Goal: Task Accomplishment & Management: Manage account settings

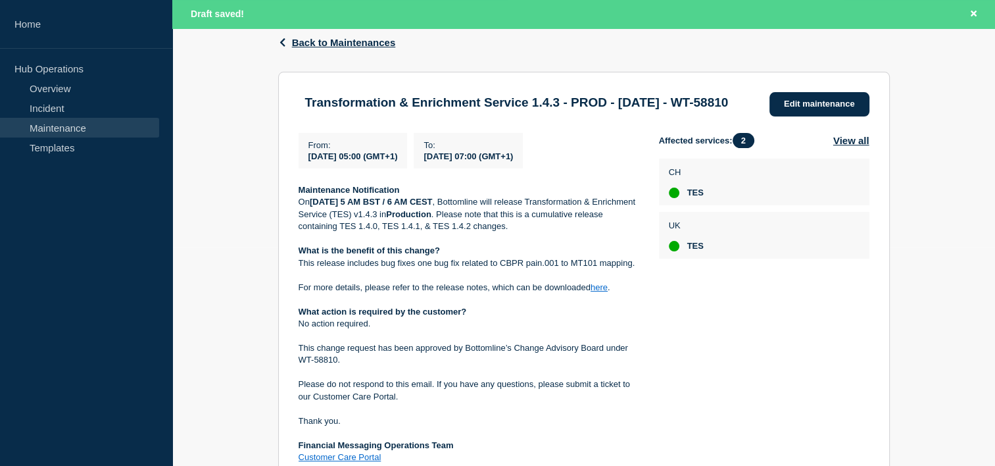
scroll to position [220, 0]
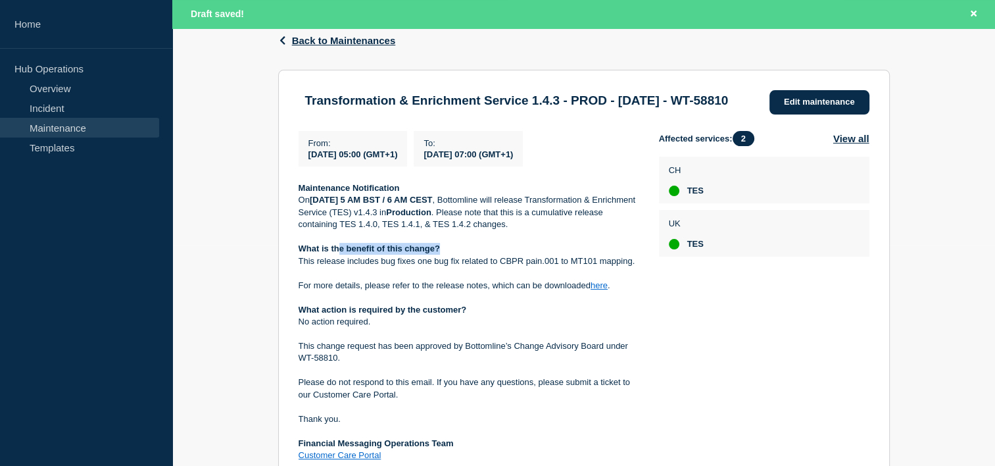
drag, startPoint x: 339, startPoint y: 262, endPoint x: 438, endPoint y: 264, distance: 98.7
click at [438, 253] on strong "What is the benefit of this change?" at bounding box center [369, 248] width 141 height 10
drag, startPoint x: 438, startPoint y: 264, endPoint x: 442, endPoint y: 308, distance: 43.6
click at [442, 303] on p at bounding box center [468, 297] width 339 height 12
drag, startPoint x: 378, startPoint y: 279, endPoint x: 634, endPoint y: 276, distance: 255.9
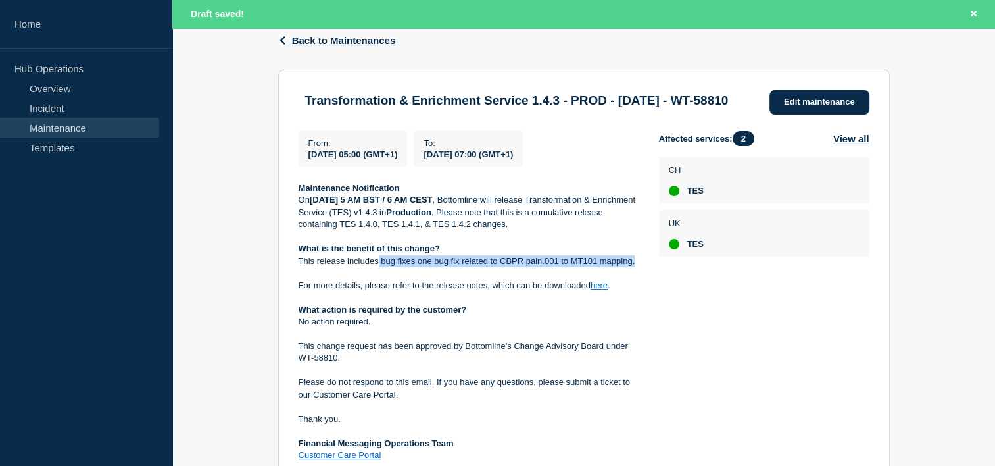
click at [634, 267] on p "This release includes bug fixes one bug fix related to CBPR pain.001 to MT101 m…" at bounding box center [468, 261] width 339 height 12
click at [818, 109] on link "Edit maintenance" at bounding box center [820, 102] width 100 height 24
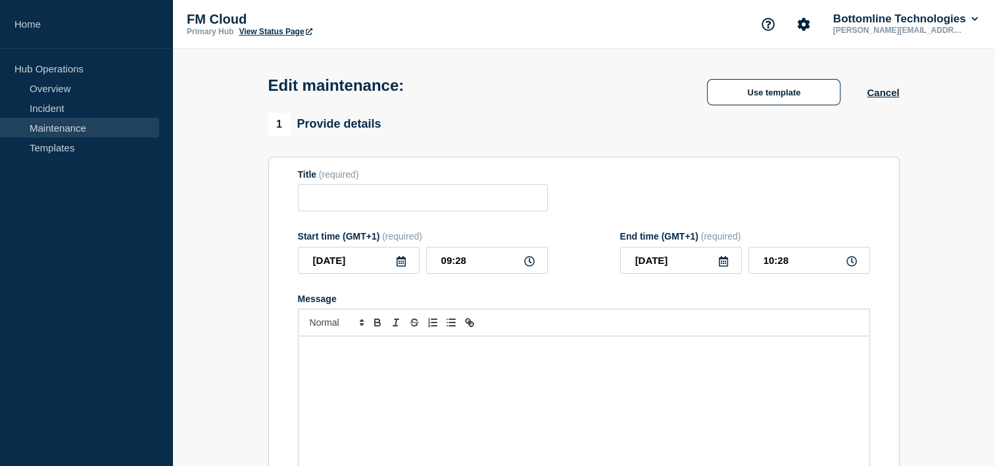
type input "Transformation & Enrichment Service 1.4.3 - PROD - [DATE] - WT-58810"
type input "[DATE]"
type input "05:00"
type input "[DATE]"
type input "07:00"
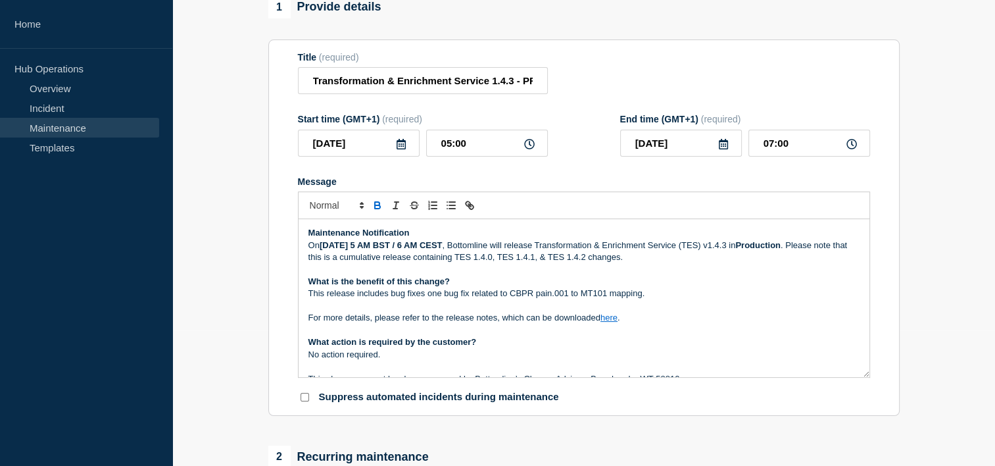
scroll to position [153, 0]
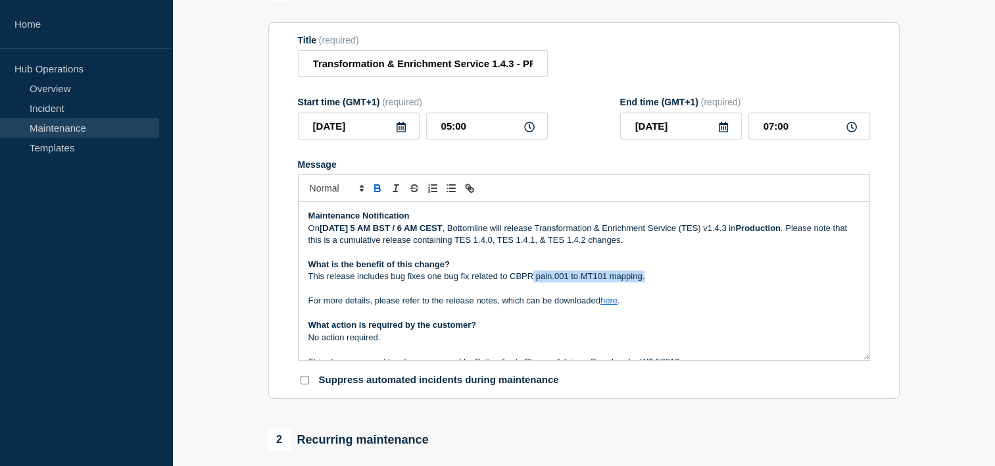
drag, startPoint x: 643, startPoint y: 285, endPoint x: 533, endPoint y: 283, distance: 109.9
click at [533, 282] on p "This release includes bug fixes one bug fix related to CBPR pain.001 to MT101 m…" at bounding box center [583, 276] width 551 height 12
click at [441, 282] on p "This release includes bug fixes one bug fix related to CBPR" at bounding box center [583, 276] width 551 height 12
click at [417, 282] on p "This release includes bug fix related to CBPR" at bounding box center [583, 276] width 551 height 12
click at [493, 282] on p "This release includes bug fixes related to CBPR" at bounding box center [583, 276] width 551 height 12
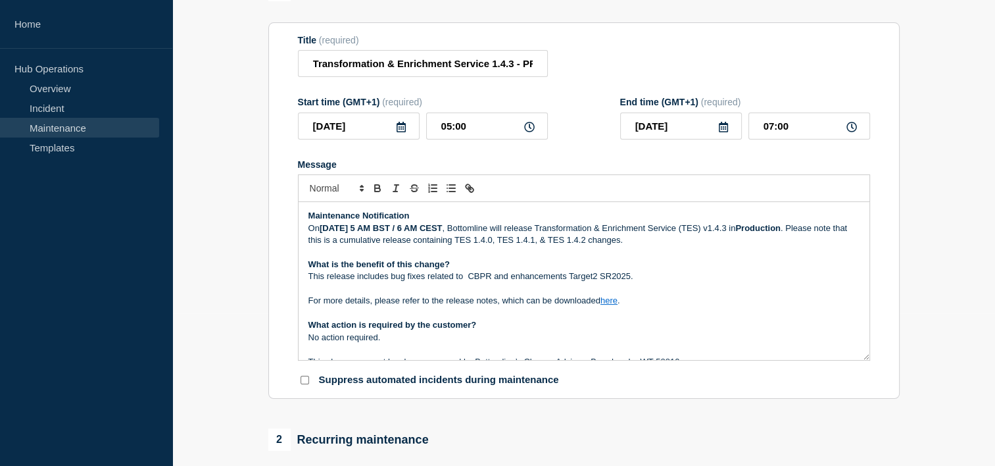
click at [511, 282] on p "This release includes bug fixes related to CBPR and enhancements Target2 SR2025." at bounding box center [583, 276] width 551 height 12
click at [632, 282] on p "This release includes bug fixes related to CBPR, enhancements Target2 SR2025." at bounding box center [583, 276] width 551 height 12
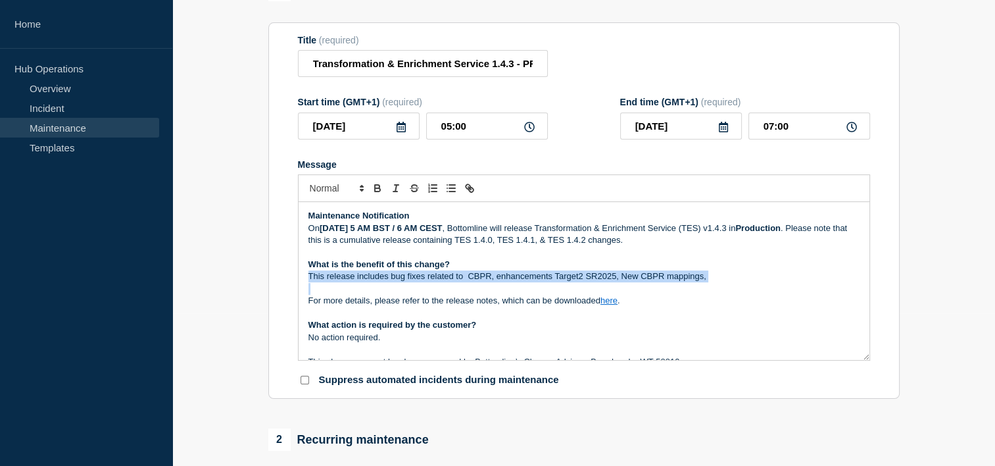
drag, startPoint x: 705, startPoint y: 278, endPoint x: 620, endPoint y: 294, distance: 87.1
click at [620, 294] on div "Maintenance Notification On Thursday September 25th, 2025 at 5 AM BST / 6 AM CE…" at bounding box center [584, 281] width 571 height 158
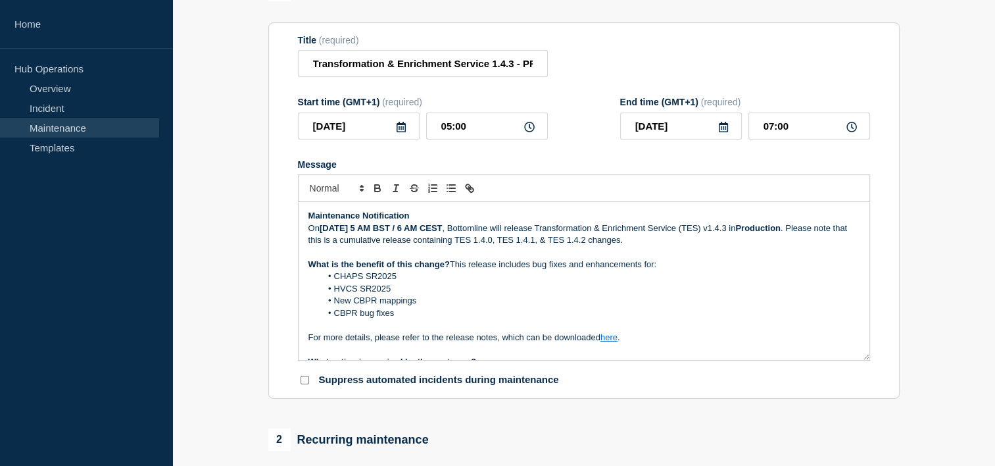
click at [397, 319] on li "CBPR bug fixes" at bounding box center [590, 313] width 539 height 12
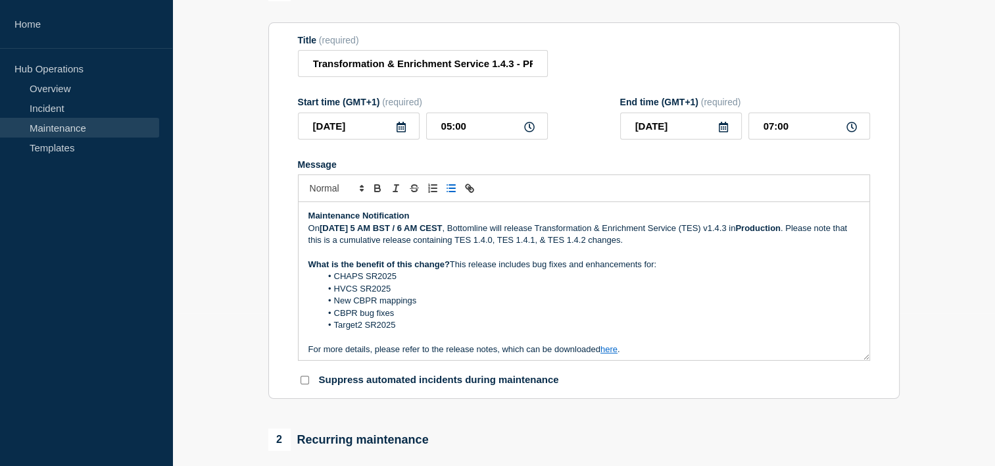
click at [450, 270] on p "What is the benefit of this change? This release includes bug fixes and enhance…" at bounding box center [583, 264] width 551 height 12
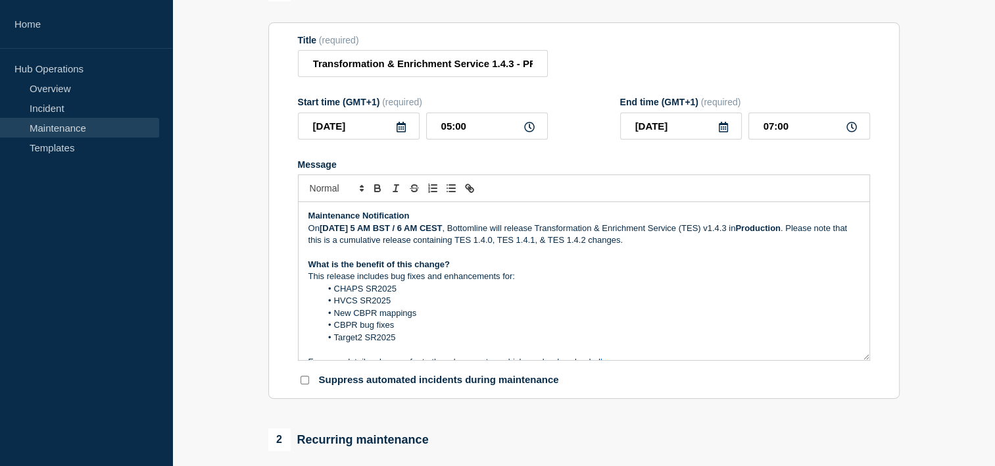
click at [362, 295] on li "CHAPS SR2025" at bounding box center [590, 289] width 539 height 12
click at [428, 303] on li "HVCS SR2025" at bounding box center [590, 301] width 539 height 12
click at [417, 282] on p "This release includes bug fixes and enhancements for:" at bounding box center [583, 276] width 551 height 12
click at [409, 295] on li "CHAPS SR2025" at bounding box center [590, 289] width 539 height 12
drag, startPoint x: 356, startPoint y: 310, endPoint x: 336, endPoint y: 312, distance: 20.4
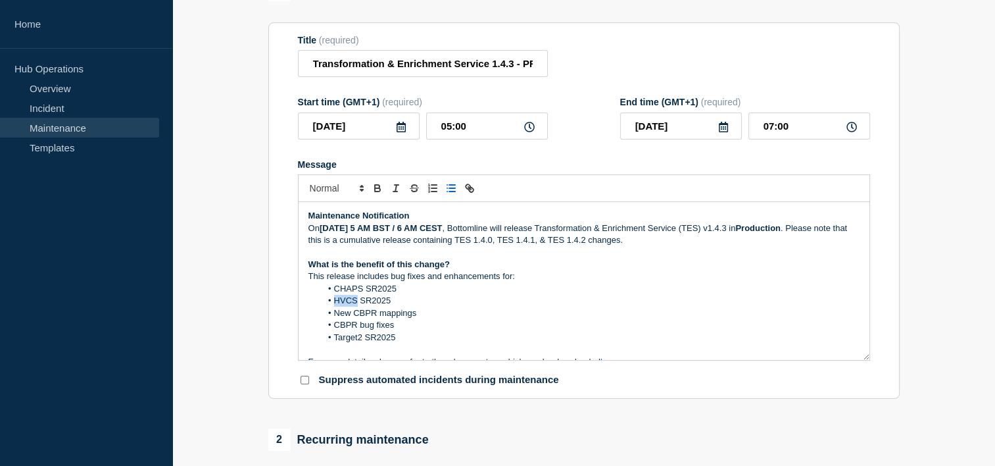
click at [336, 307] on li "HVCS SR2025" at bounding box center [590, 301] width 539 height 12
copy li "HVCS"
click at [362, 295] on li "CHAPS SR2025" at bounding box center [590, 289] width 539 height 12
click at [403, 314] on li "New CBPR mappings" at bounding box center [590, 313] width 539 height 12
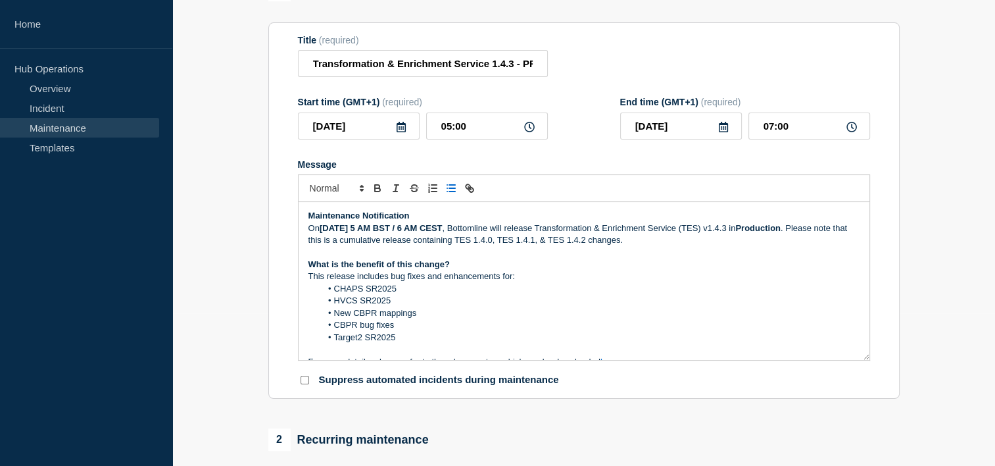
click at [401, 315] on li "New CBPR mappings" at bounding box center [590, 313] width 539 height 12
click at [391, 307] on li "HVCS SR2025" at bounding box center [590, 301] width 539 height 12
click at [359, 293] on li "Message" at bounding box center [590, 289] width 539 height 12
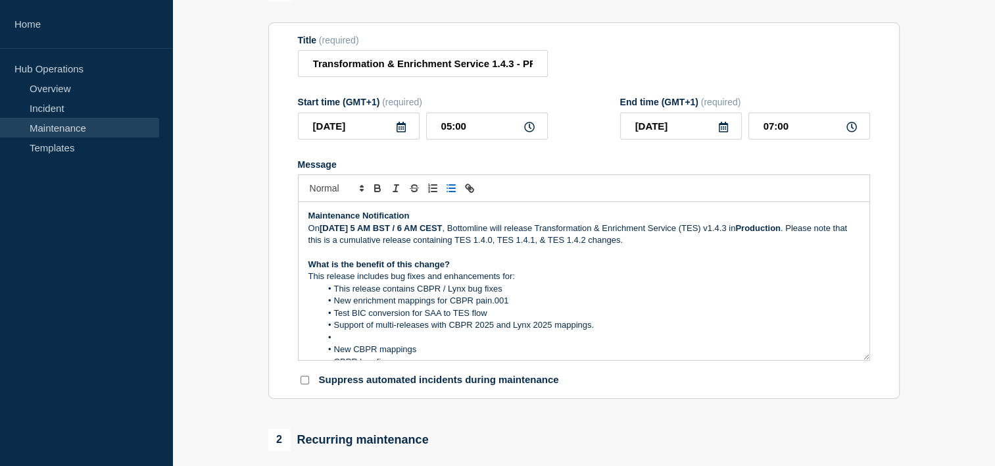
scroll to position [66, 0]
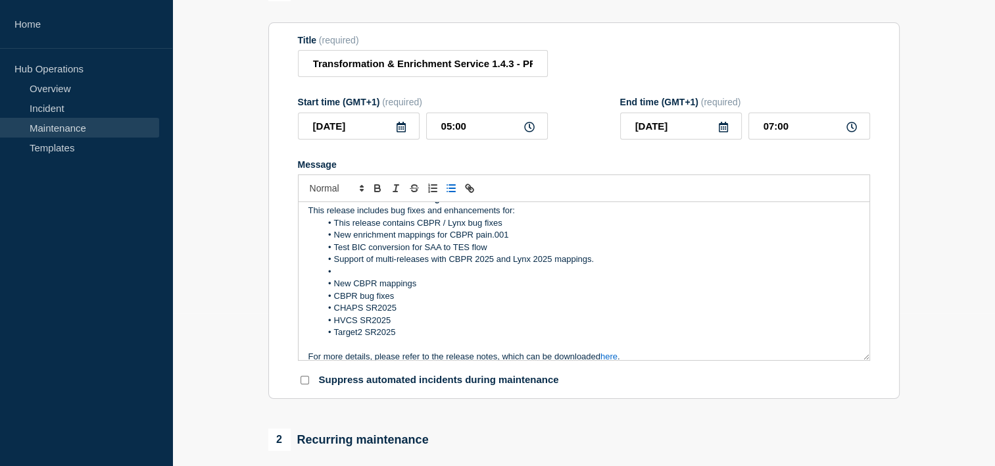
click at [335, 229] on li "This release contains CBPR / Lynx bug fixes" at bounding box center [590, 223] width 539 height 12
click at [418, 229] on li "This release contains CBPR / Lynx bug fixes" at bounding box center [590, 223] width 539 height 12
click at [403, 302] on li "CBPR bug fixes" at bounding box center [590, 296] width 539 height 12
click at [421, 289] on li "New CBPR mappings" at bounding box center [590, 284] width 539 height 12
click at [428, 228] on li "CBPR / Lynx bug fixes" at bounding box center [590, 223] width 539 height 12
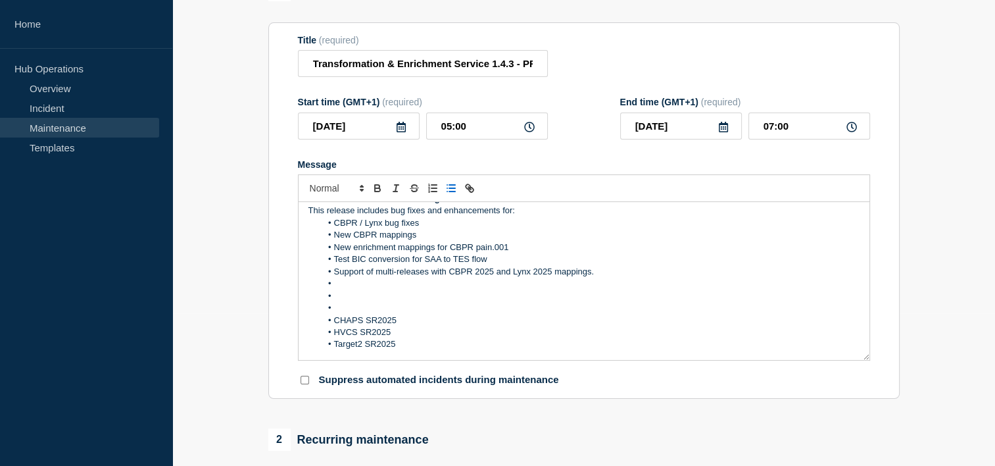
click at [391, 289] on li "Message" at bounding box center [590, 284] width 539 height 12
click at [442, 278] on li "Support of multi-releases with CBPR 2025 and Lynx 2025 mappings." at bounding box center [590, 272] width 539 height 12
click at [397, 289] on li "CBPR SR2025 and Lynx 2025 mappings." at bounding box center [590, 284] width 539 height 12
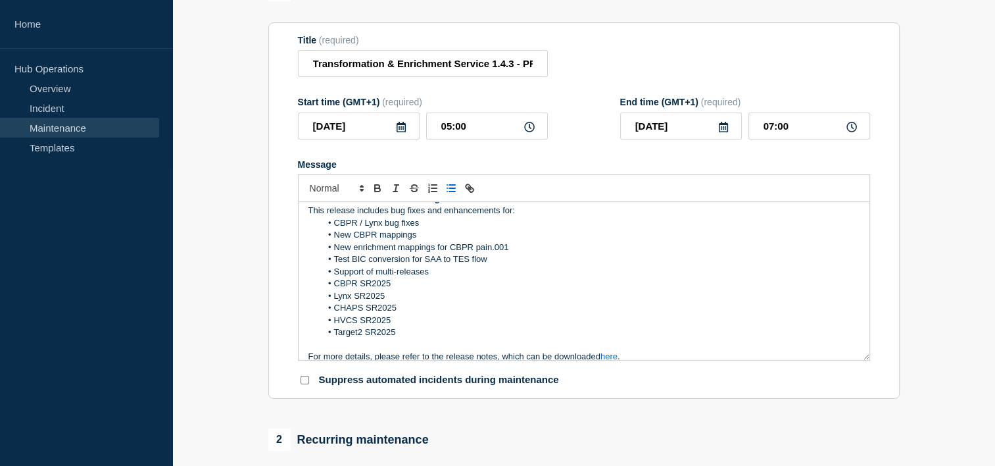
click at [397, 337] on li "Target2 SR2025" at bounding box center [590, 332] width 539 height 12
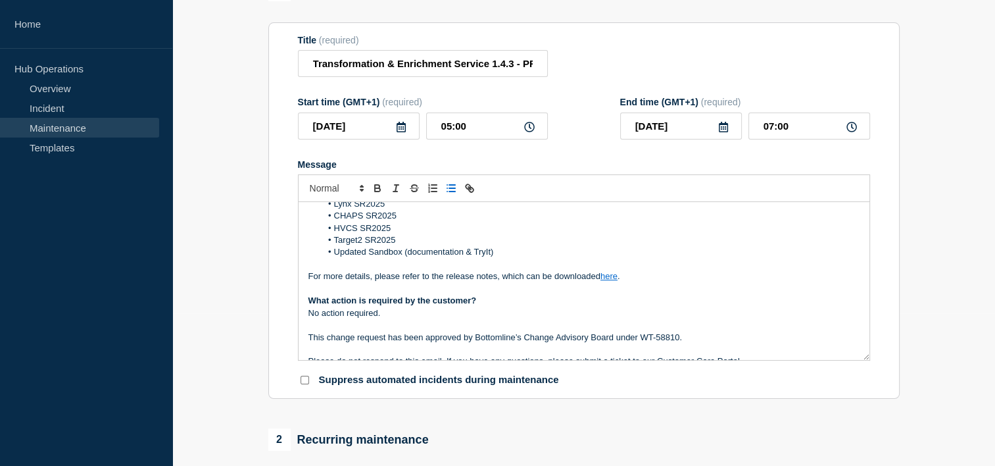
scroll to position [158, 0]
click at [612, 281] on link "here" at bounding box center [609, 276] width 17 height 10
click at [655, 257] on link at bounding box center [639, 252] width 31 height 10
paste input "X5XJQQ1RKP5N"
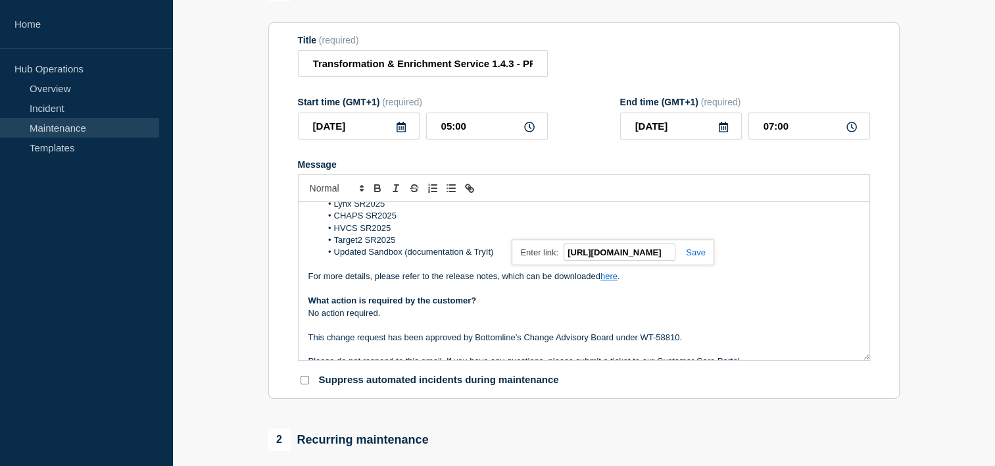
type input "https://bottomline.thruinc.net/Publishing/Link.aspx?LinkID=1X5XJQQ1RKP5N"
click at [689, 257] on link at bounding box center [691, 252] width 30 height 10
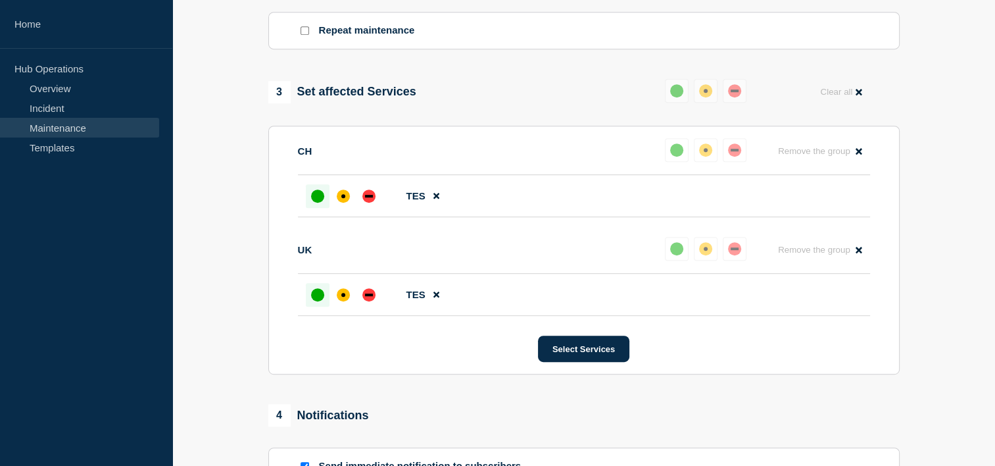
scroll to position [739, 0]
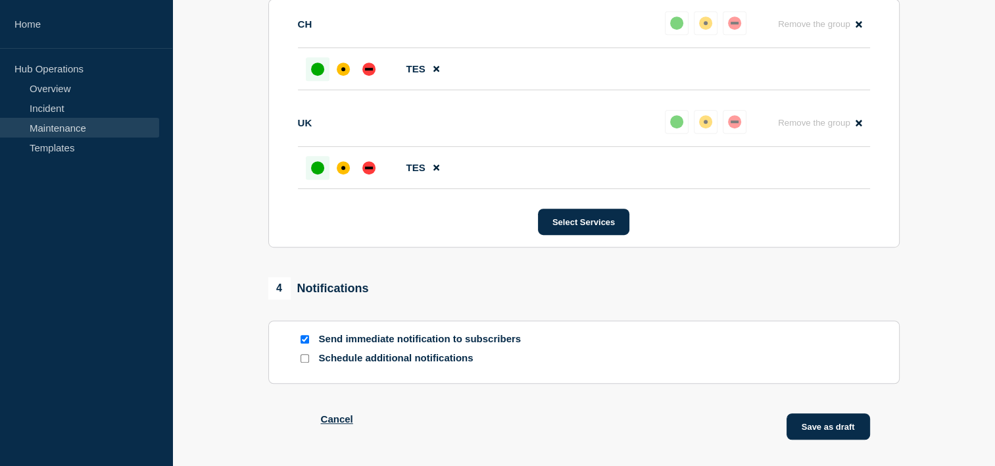
click at [818, 435] on button "Save as draft" at bounding box center [829, 426] width 84 height 26
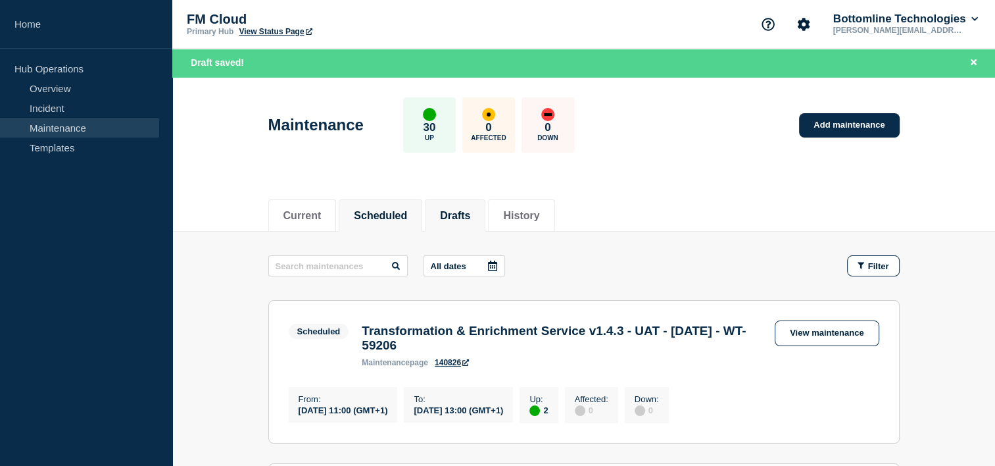
click at [468, 203] on li "Drafts" at bounding box center [455, 215] width 61 height 32
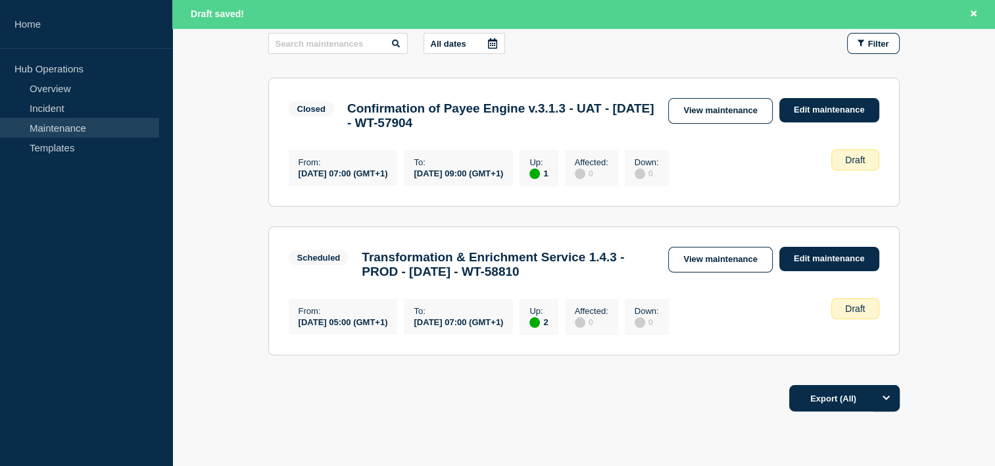
scroll to position [255, 0]
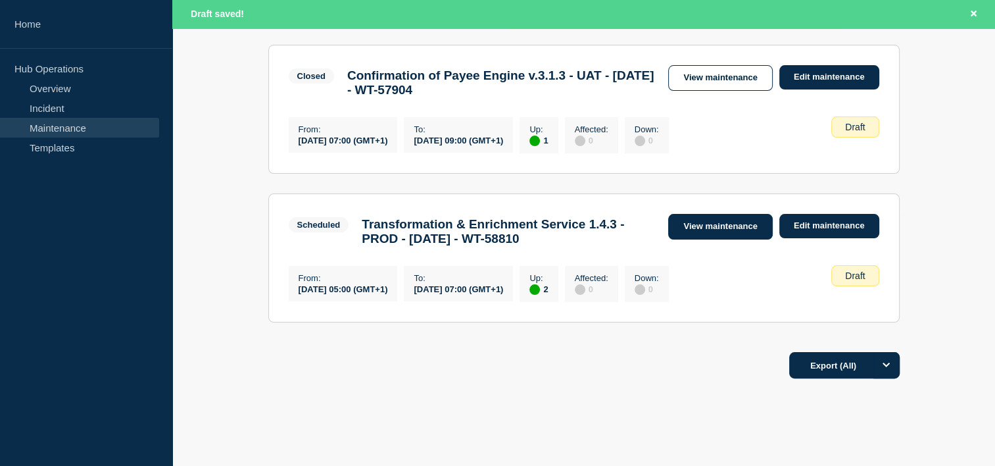
click at [723, 225] on link "View maintenance" at bounding box center [720, 227] width 104 height 26
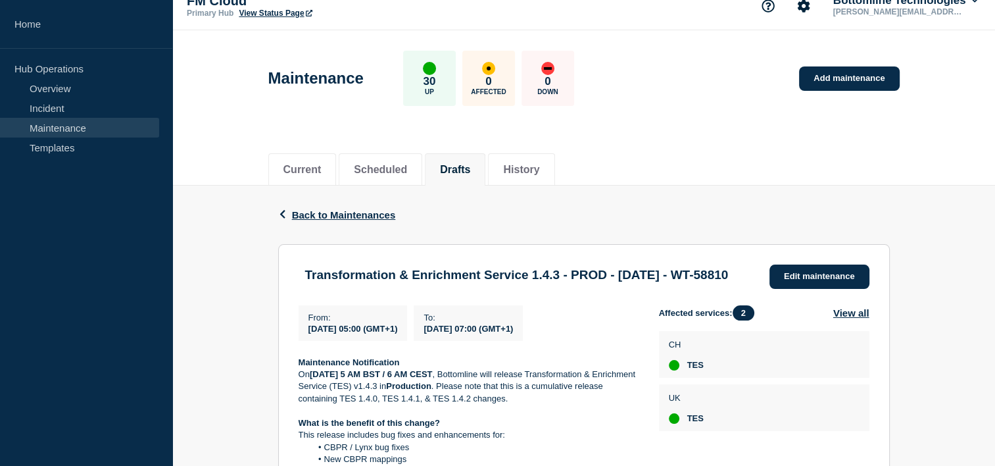
scroll to position [18, 0]
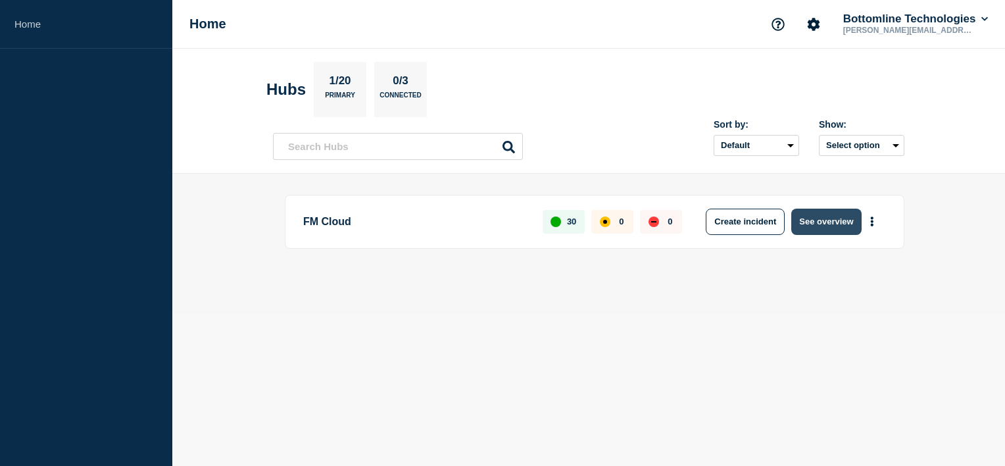
click at [810, 226] on button "See overview" at bounding box center [826, 222] width 70 height 26
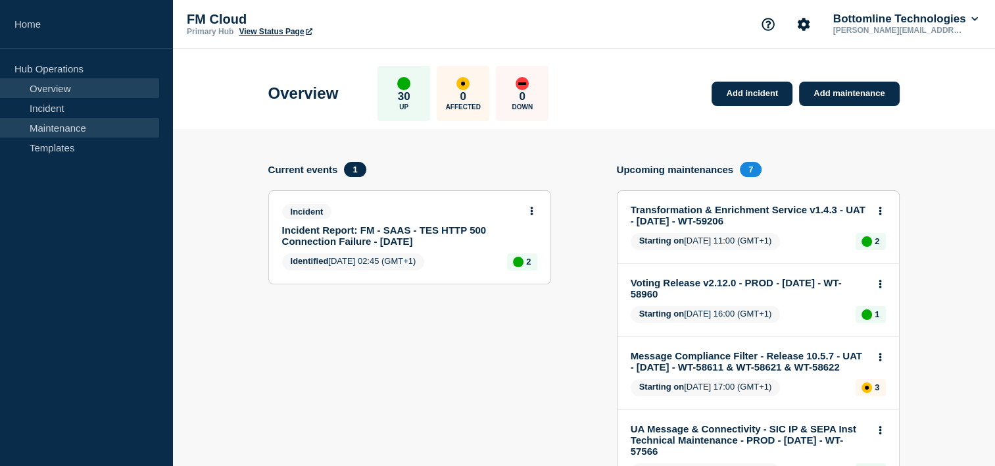
click at [87, 124] on link "Maintenance" at bounding box center [79, 128] width 159 height 20
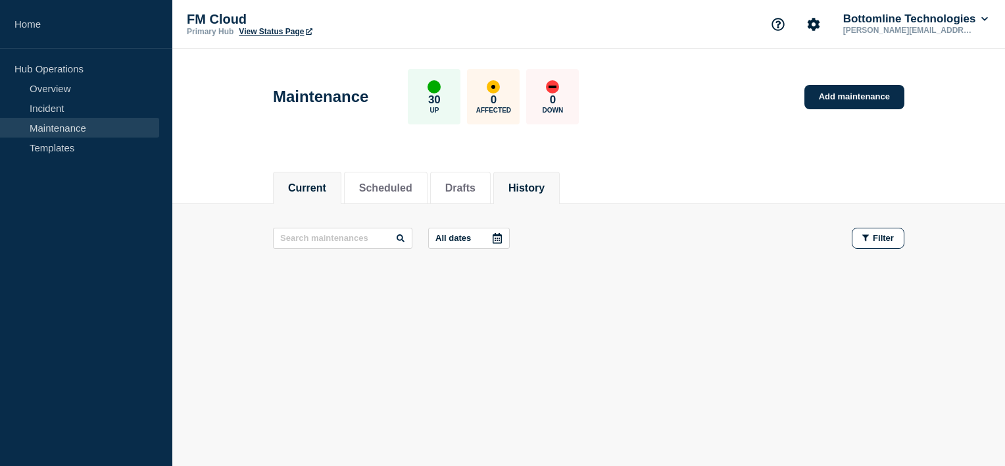
click at [533, 191] on button "History" at bounding box center [526, 188] width 36 height 12
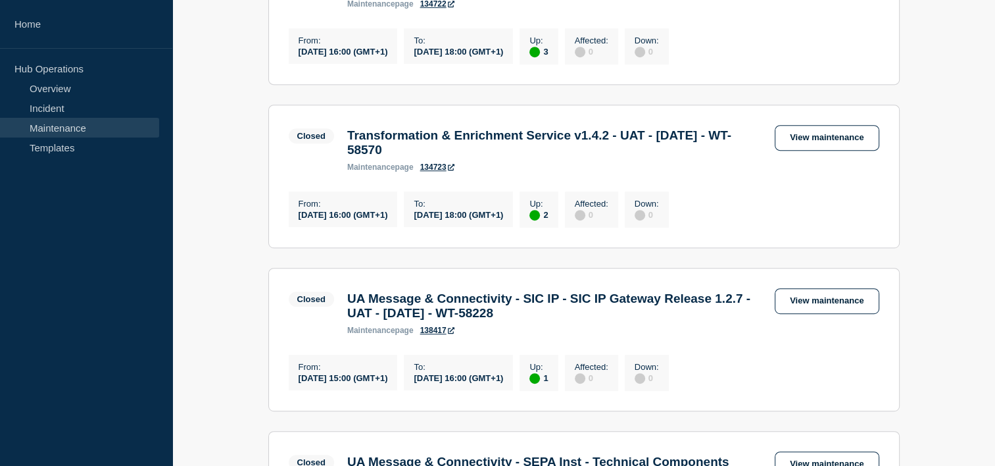
scroll to position [658, 0]
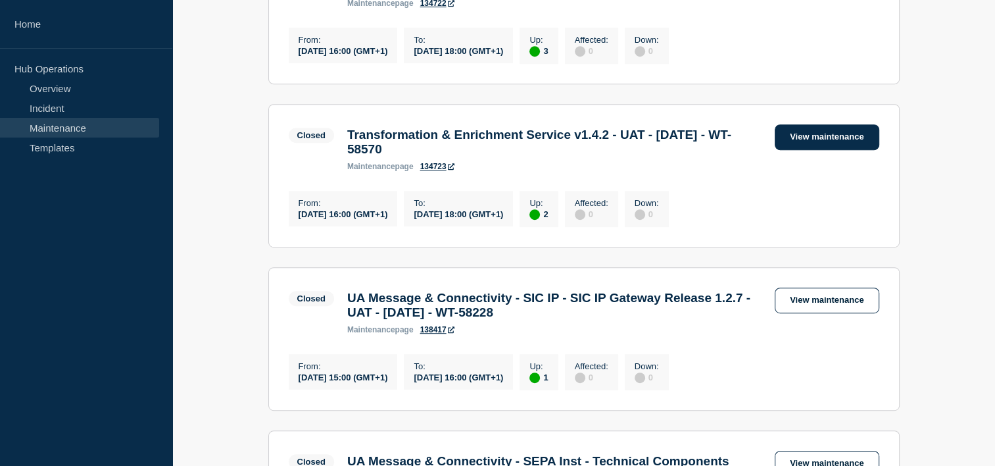
click at [826, 150] on link "View maintenance" at bounding box center [827, 137] width 104 height 26
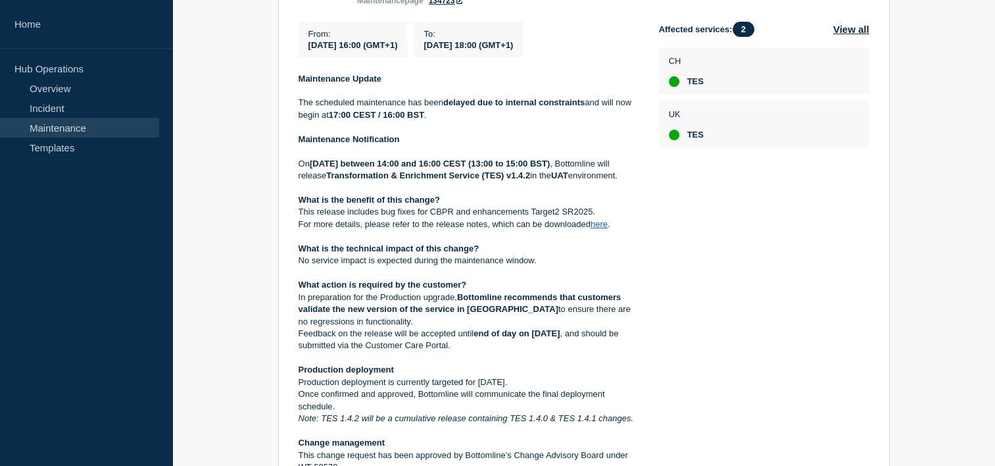
scroll to position [310, 0]
drag, startPoint x: 363, startPoint y: 247, endPoint x: 595, endPoint y: 243, distance: 232.2
click at [595, 217] on p "This release includes bug fixes for CBPR and enhancements Target2 SR2025." at bounding box center [468, 211] width 339 height 12
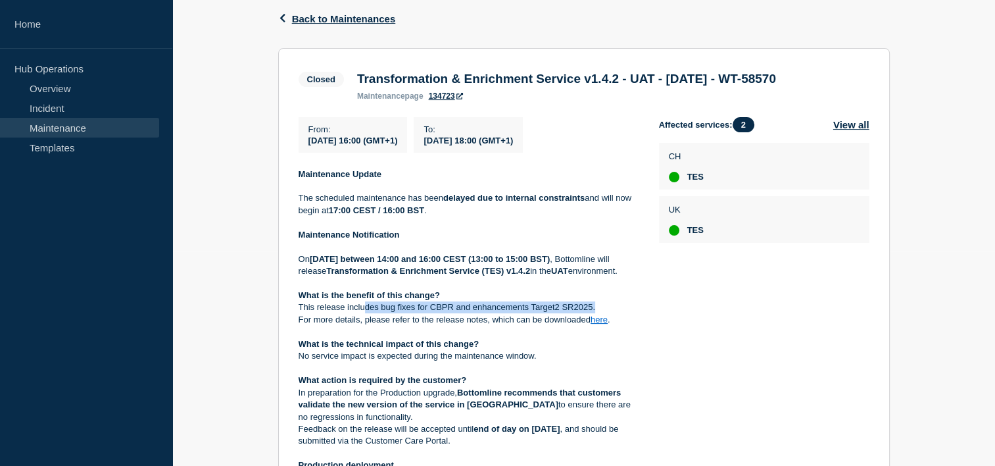
scroll to position [213, 0]
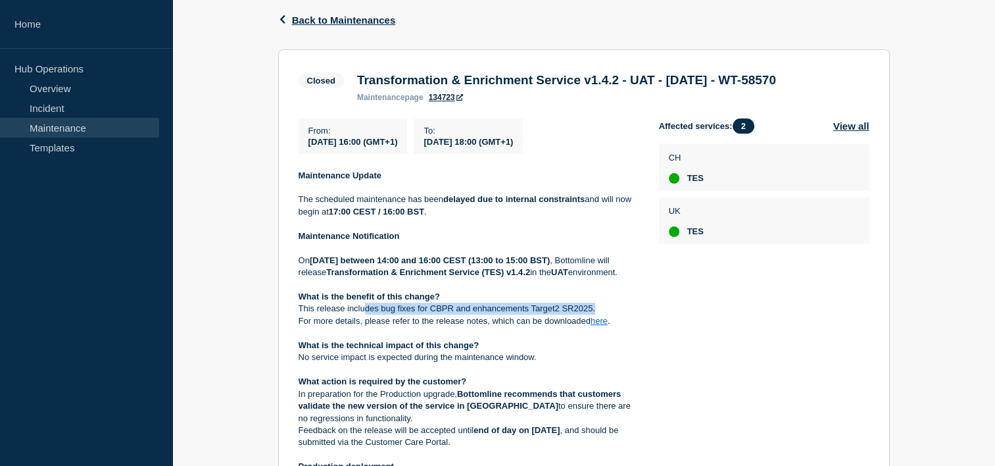
click at [453, 314] on p "This release includes bug fixes for CBPR and enhancements Target2 SR2025." at bounding box center [468, 309] width 339 height 12
drag, startPoint x: 594, startPoint y: 341, endPoint x: 427, endPoint y: 344, distance: 167.1
click at [427, 314] on p "This release includes bug fixes for CBPR and enhancements Target2 SR2025." at bounding box center [468, 309] width 339 height 12
copy p "CBPR and enhancements Target2 SR2025."
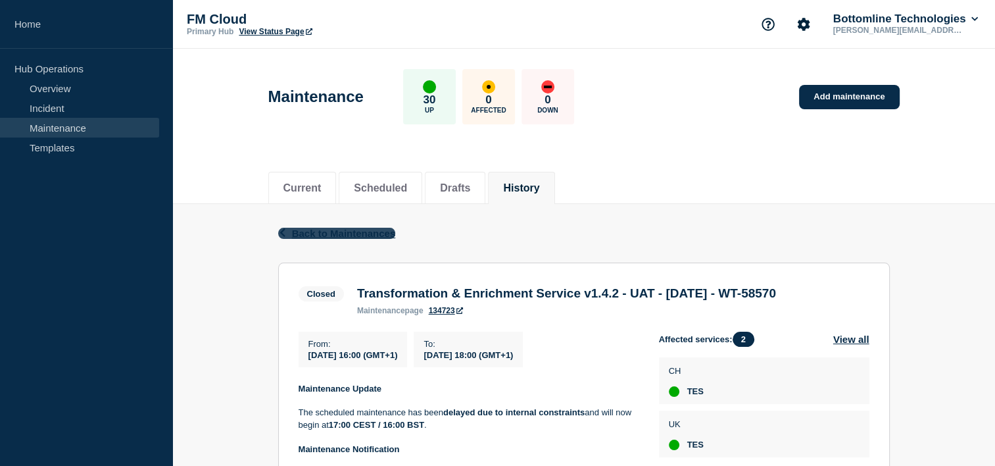
click at [336, 231] on span "Back to Maintenances" at bounding box center [344, 233] width 104 height 11
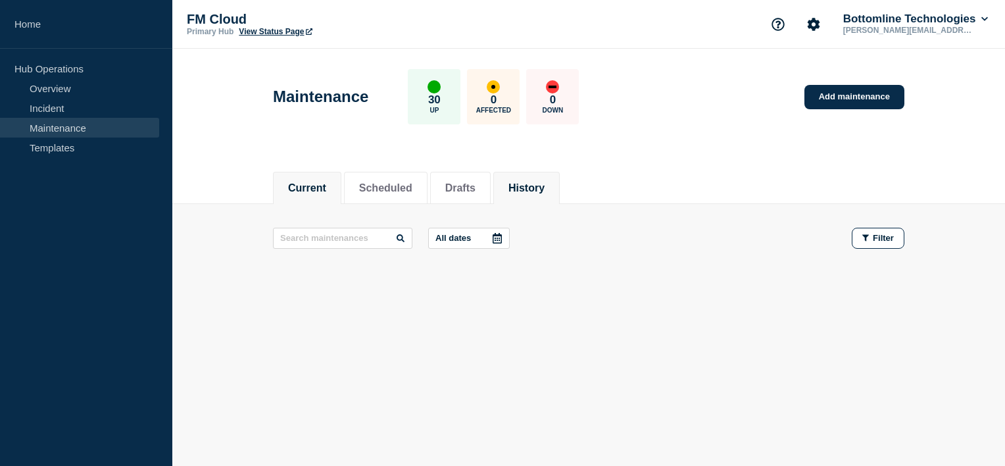
click at [545, 189] on button "History" at bounding box center [526, 188] width 36 height 12
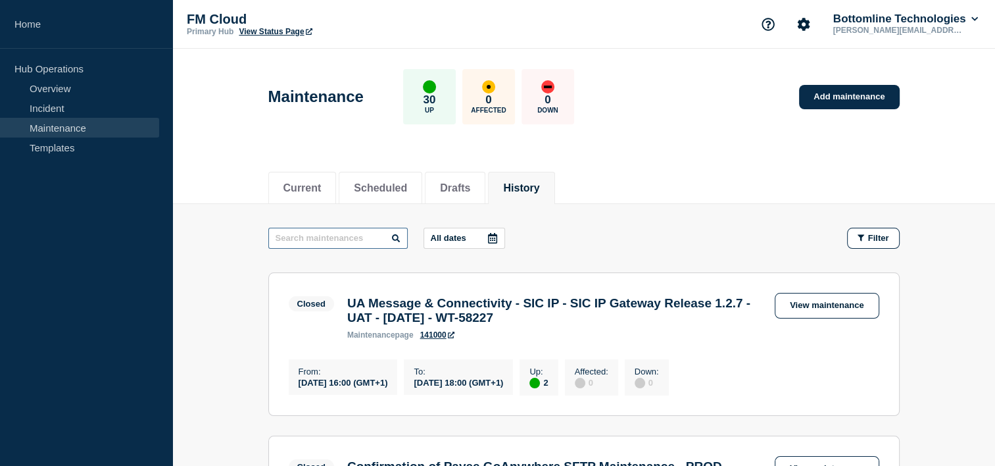
click at [352, 239] on input "text" at bounding box center [337, 238] width 139 height 21
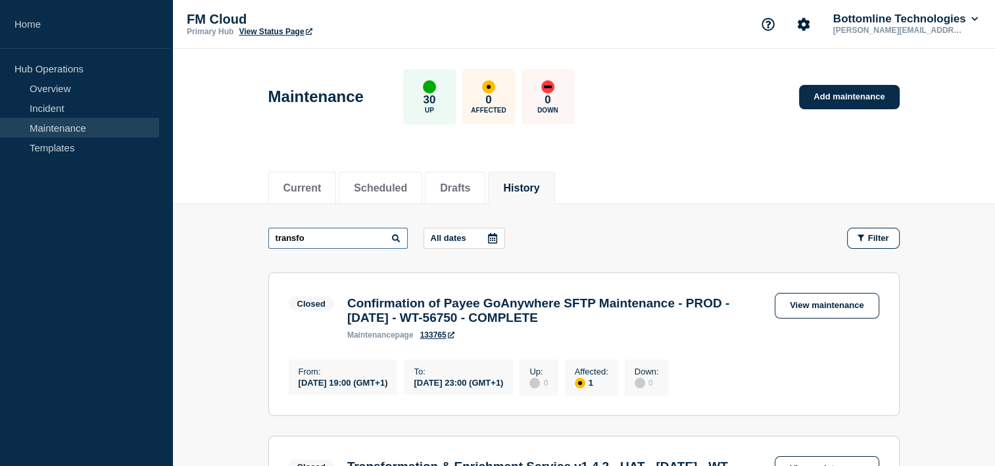
type input "transfo"
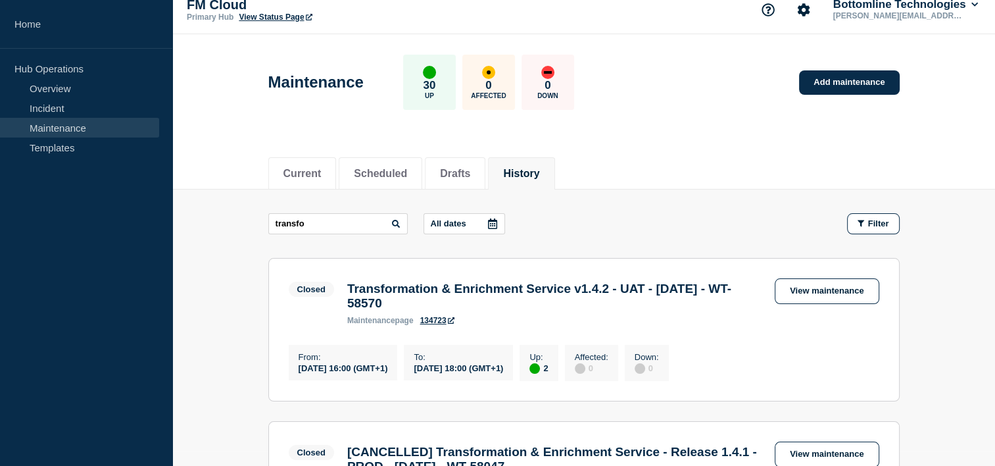
scroll to position [13, 0]
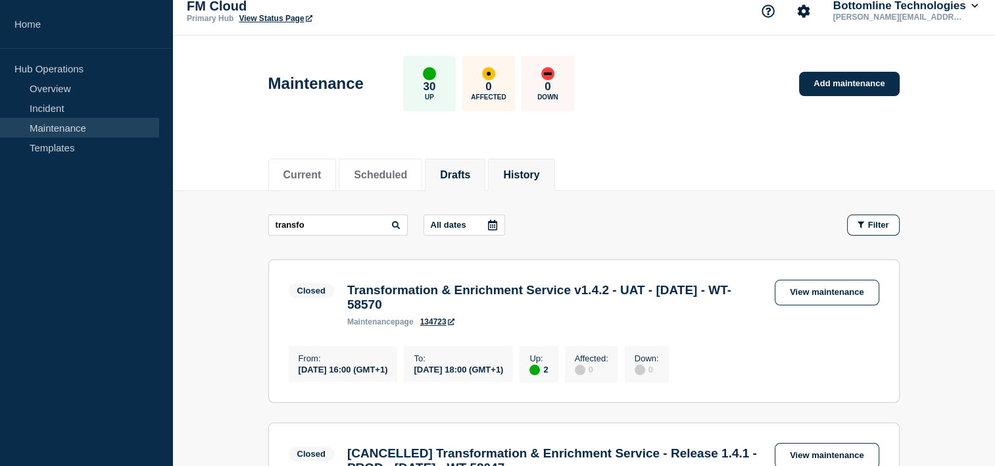
click at [476, 161] on li "Drafts" at bounding box center [455, 175] width 61 height 32
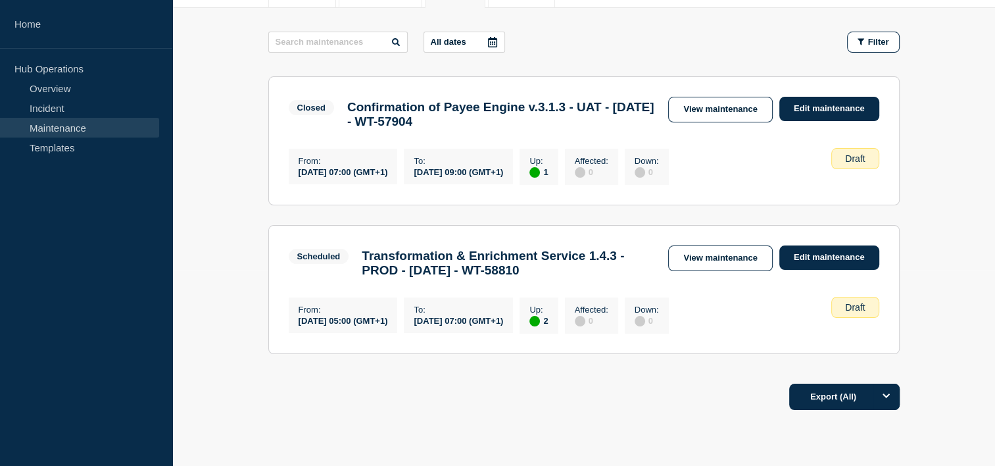
scroll to position [208, 0]
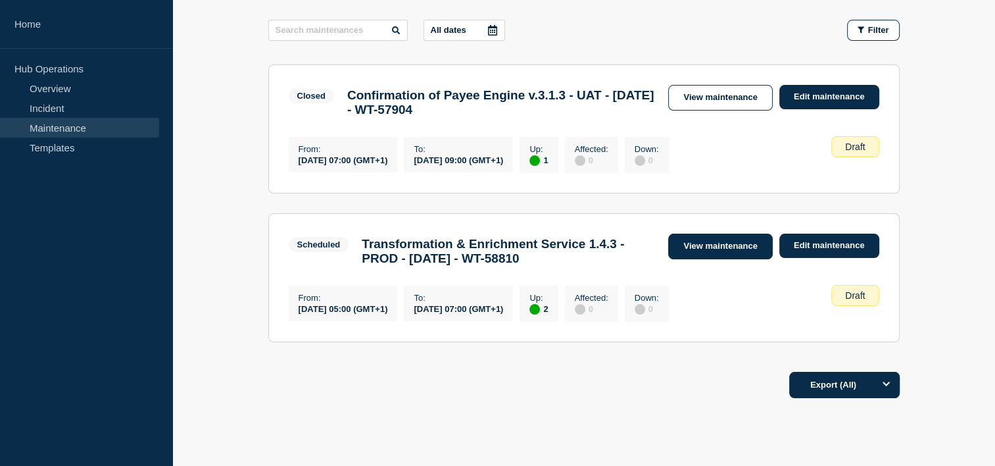
click at [731, 252] on link "View maintenance" at bounding box center [720, 247] width 104 height 26
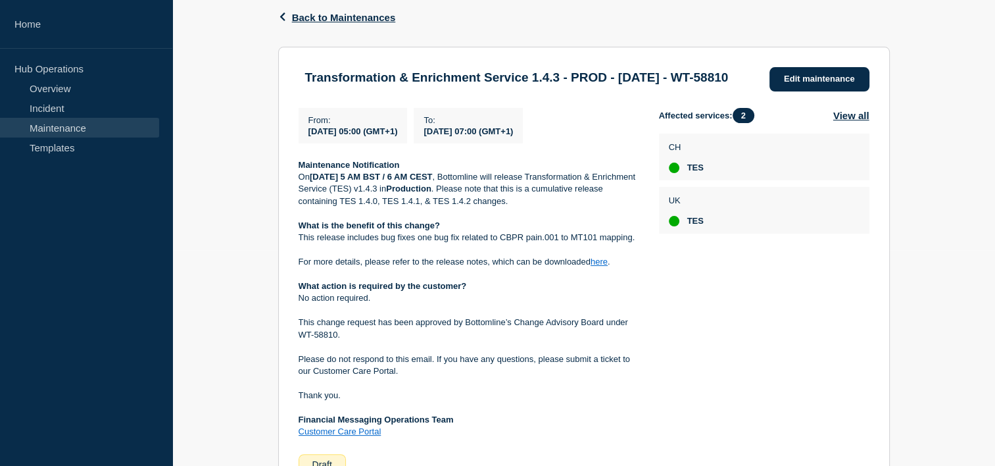
scroll to position [217, 0]
click at [597, 265] on link "here" at bounding box center [599, 260] width 17 height 10
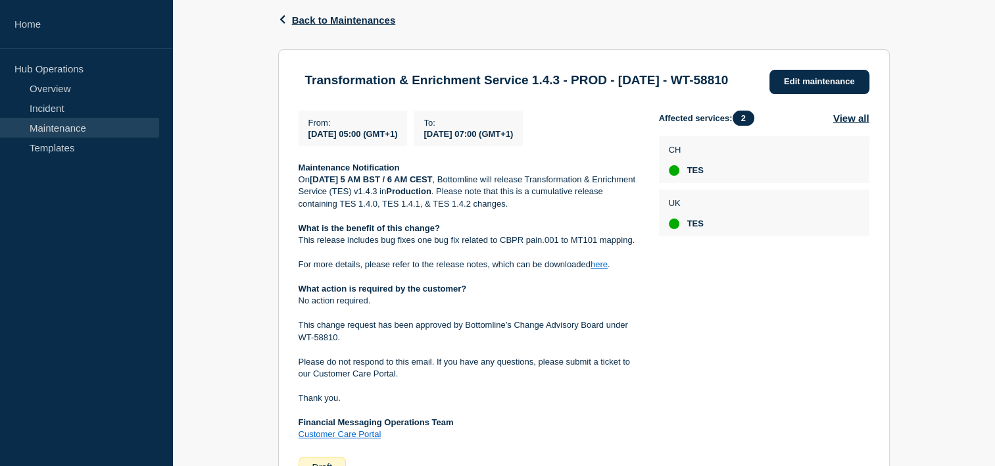
scroll to position [213, 0]
click at [831, 82] on link "Edit maintenance" at bounding box center [820, 82] width 100 height 24
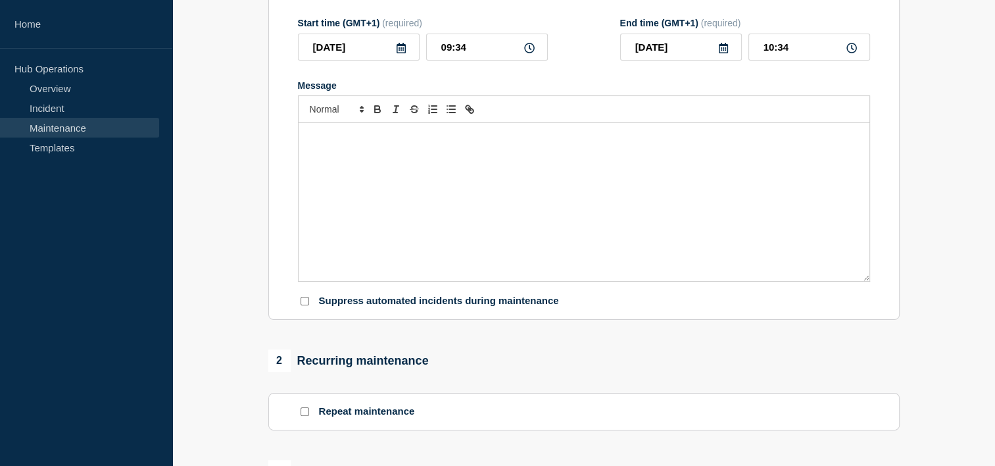
type input "Transformation & Enrichment Service 1.4.3 - PROD - 25/SEP/2025 - WT-58810"
type input "2025-09-25"
type input "05:00"
type input "2025-09-25"
type input "07:00"
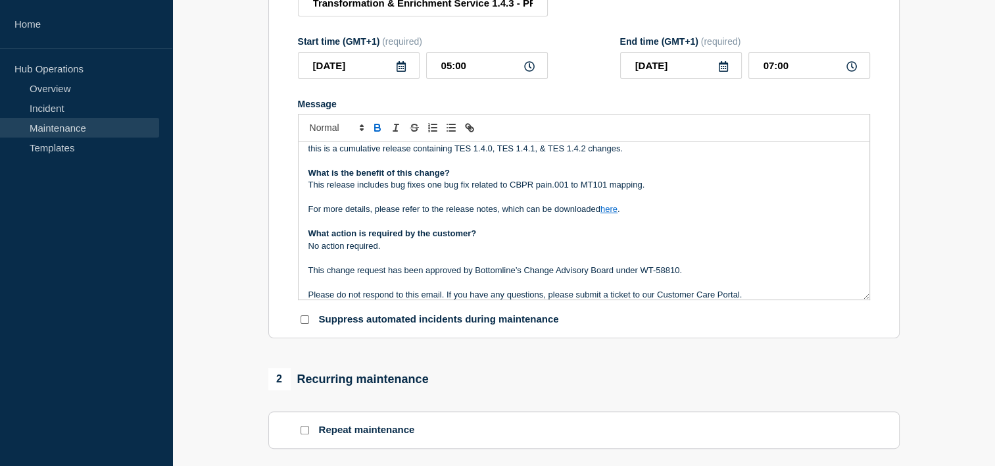
scroll to position [32, 0]
click at [618, 213] on link "here" at bounding box center [609, 208] width 17 height 10
drag, startPoint x: 606, startPoint y: 214, endPoint x: 474, endPoint y: 134, distance: 154.3
click at [474, 134] on icon "Toggle link" at bounding box center [470, 128] width 12 height 12
paste input "ttps://bottomline.thruinc.net/Publishing/Link.aspx?LinkID=1X5XJQQ1RKP5N"
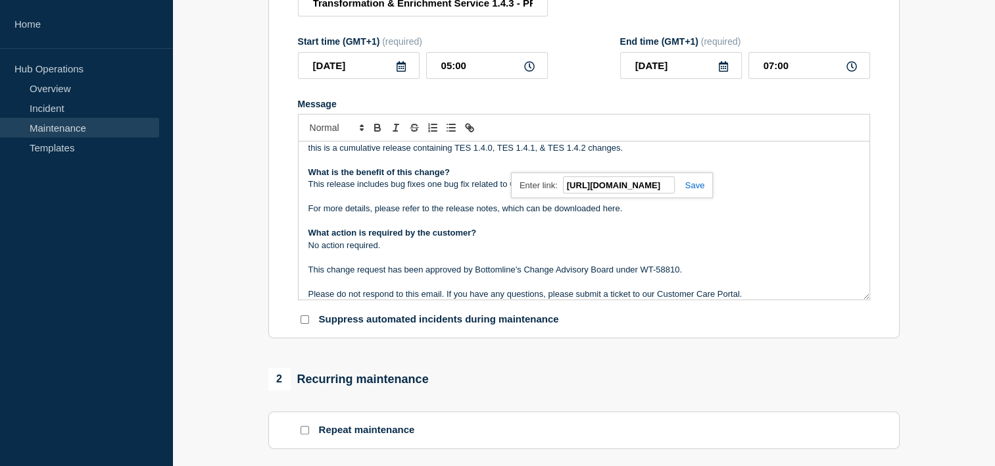
scroll to position [0, 211]
type input "https://bottomline.thruinc.net/Publishing/Link.aspx?LinkID=1X5XJQQ1RKP5N"
click at [692, 190] on link at bounding box center [690, 185] width 30 height 10
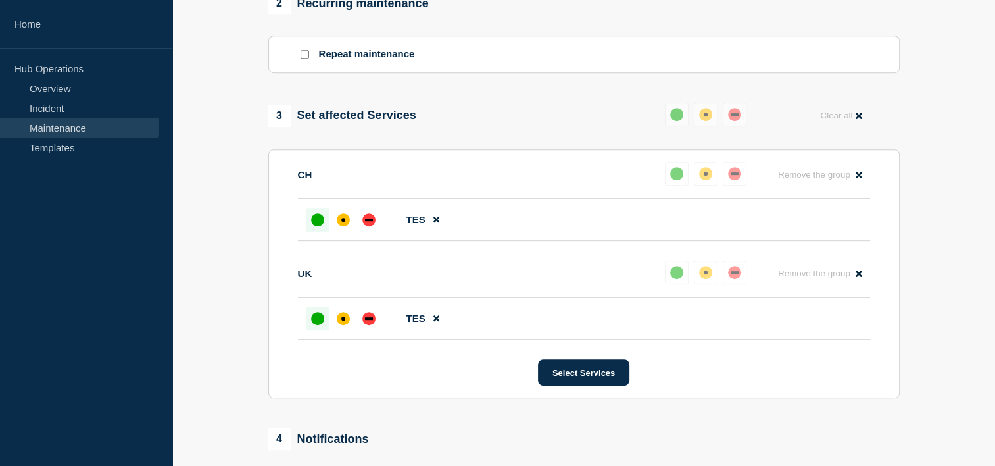
scroll to position [810, 0]
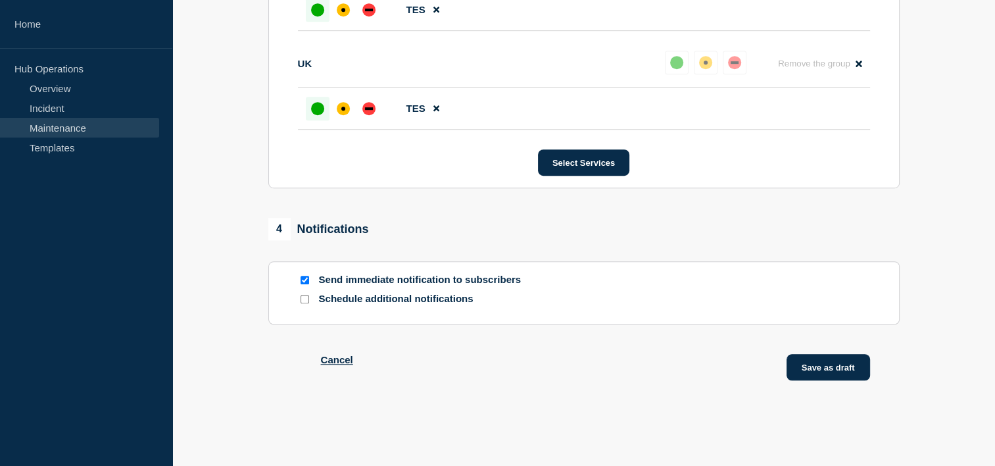
click at [825, 355] on button "Save as draft" at bounding box center [829, 367] width 84 height 26
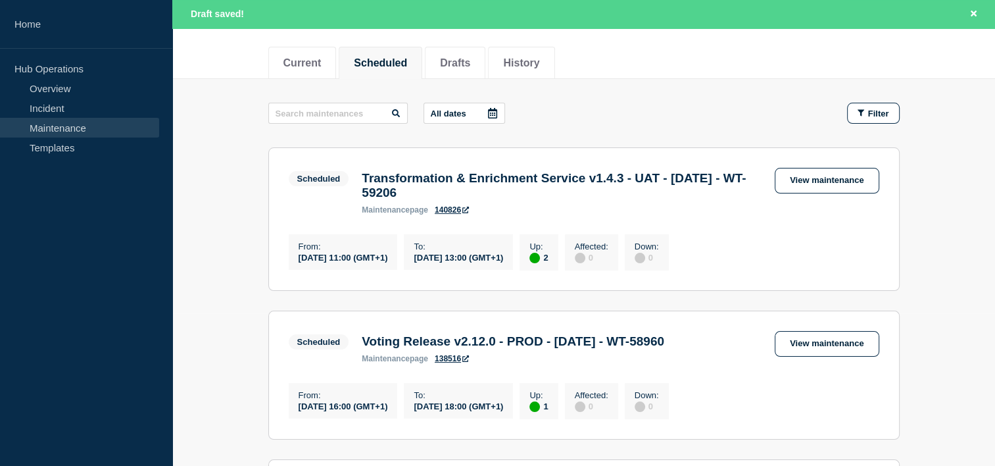
scroll to position [154, 0]
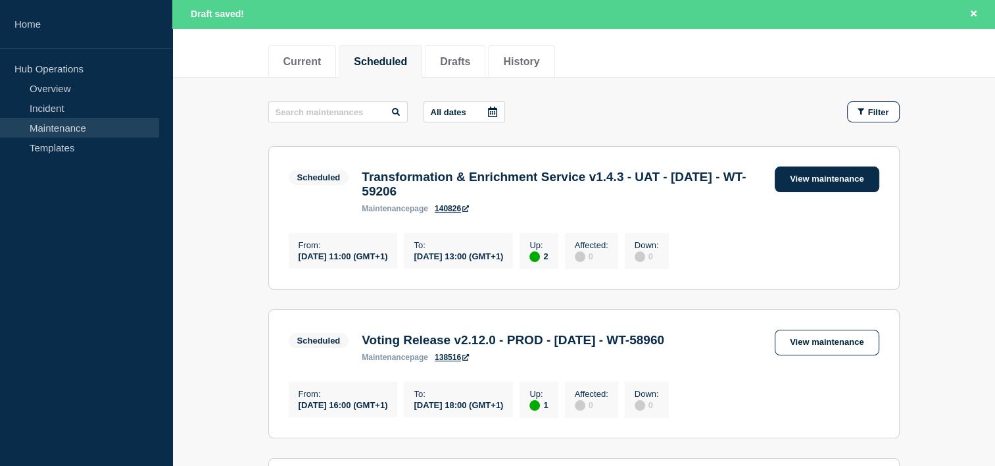
click at [839, 176] on link "View maintenance" at bounding box center [827, 179] width 104 height 26
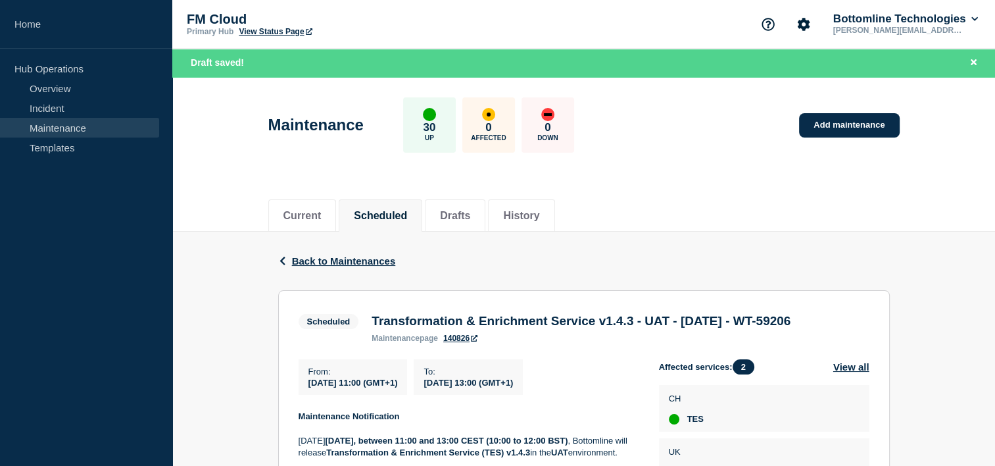
scroll to position [237, 0]
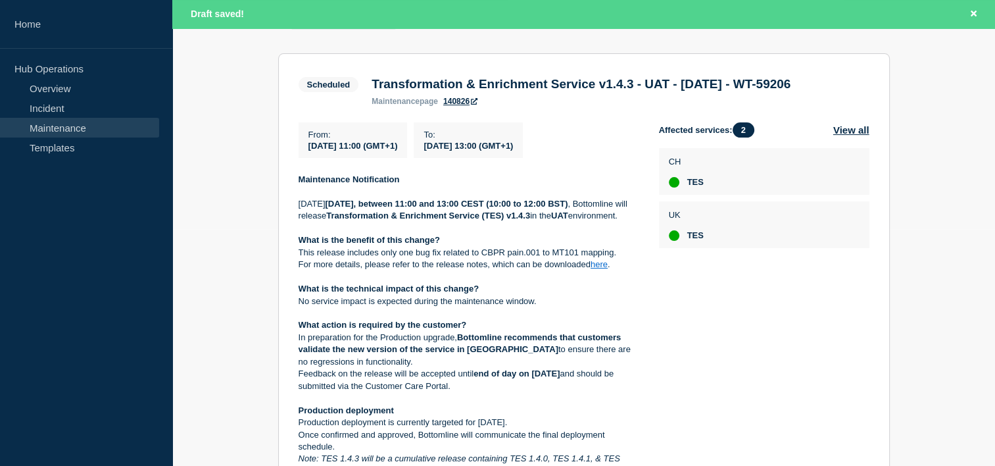
click at [601, 269] on link "here" at bounding box center [599, 264] width 17 height 10
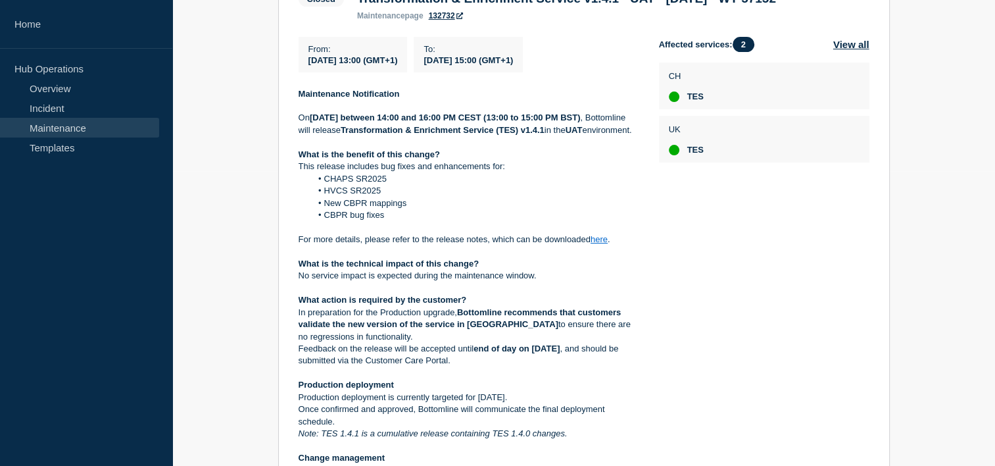
scroll to position [303, 0]
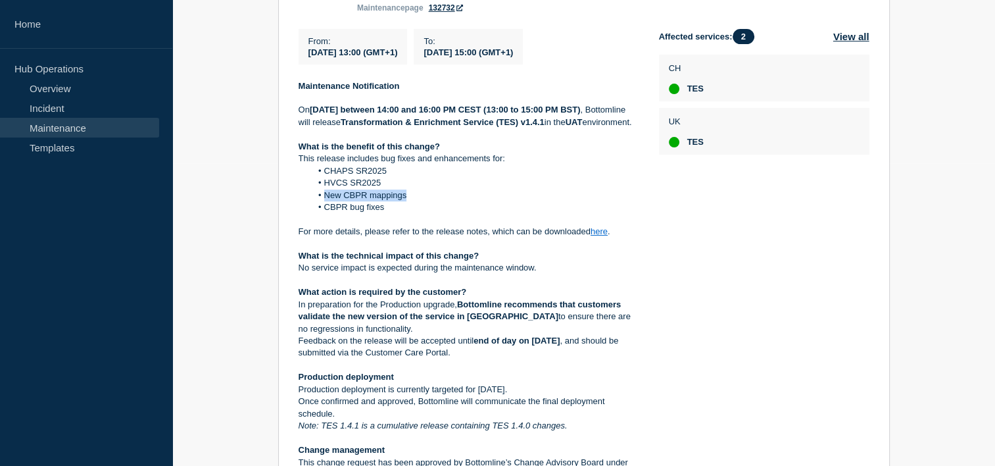
drag, startPoint x: 421, startPoint y: 228, endPoint x: 324, endPoint y: 234, distance: 97.6
click at [324, 201] on li "New CBPR mappings" at bounding box center [474, 195] width 327 height 12
copy li "New CBPR mappings"
drag, startPoint x: 384, startPoint y: 214, endPoint x: 324, endPoint y: 214, distance: 60.5
click at [324, 189] on li "HVCS SR2025" at bounding box center [474, 183] width 327 height 12
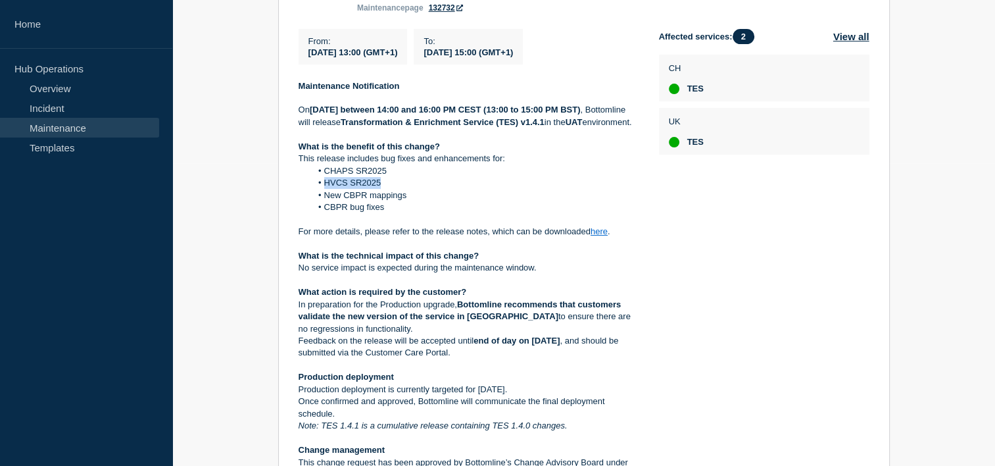
copy li "HVCS SR2025"
click at [401, 177] on li "CHAPS SR2025" at bounding box center [474, 171] width 327 height 12
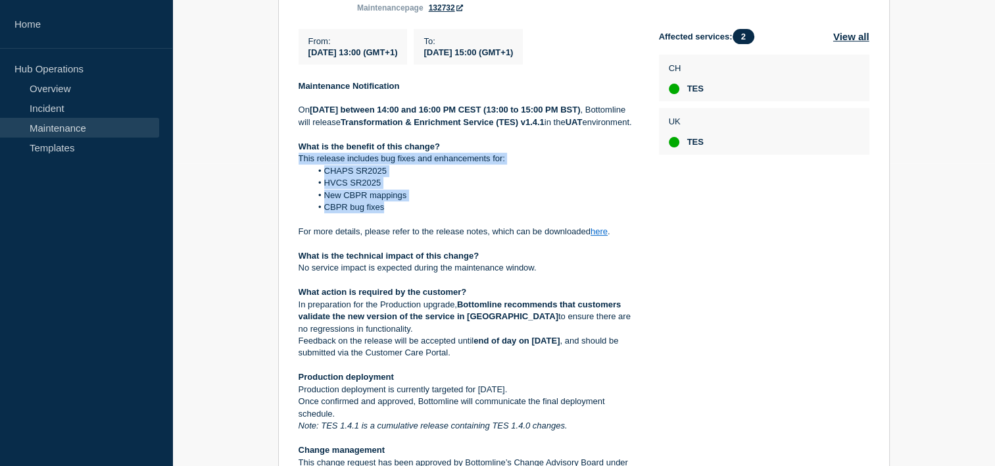
drag, startPoint x: 391, startPoint y: 244, endPoint x: 299, endPoint y: 191, distance: 106.4
click at [299, 191] on div "Maintenance Notification On Tuesday 19 August, 2025 between 14:00 and 16:00 PM …" at bounding box center [468, 329] width 339 height 498
copy div "This release includes bug fixes and enhancements for: CHAPS SR2025 HVCS SR2025 …"
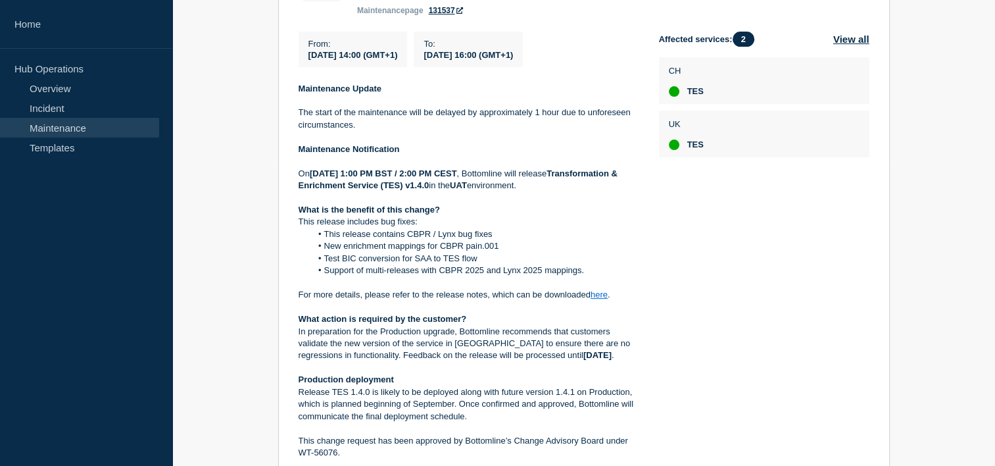
scroll to position [300, 0]
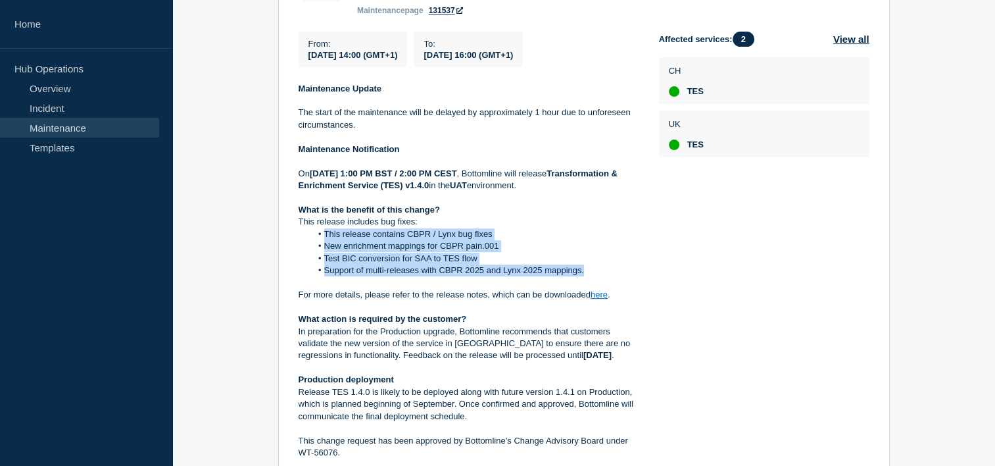
drag, startPoint x: 553, startPoint y: 291, endPoint x: 313, endPoint y: 255, distance: 242.2
click at [313, 255] on ol "This release contains CBPR / Lynx bug fixes New enrichment mappings for CBPR pa…" at bounding box center [468, 252] width 339 height 49
copy ol "This release contains CBPR / Lynx bug fixes New enrichment mappings for CBPR pa…"
